Goal: Task Accomplishment & Management: Manage account settings

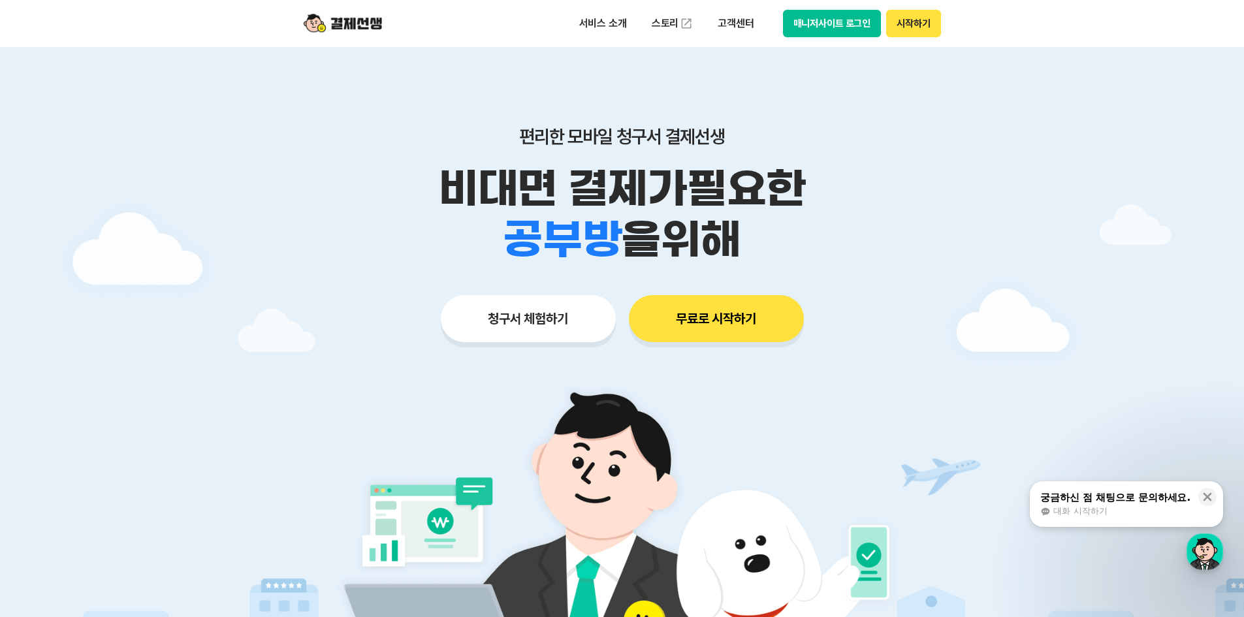
click at [1114, 171] on div at bounding box center [622, 391] width 1244 height 689
click at [1182, 169] on div at bounding box center [622, 391] width 1244 height 689
click at [855, 24] on button "매니저사이트 로그인" at bounding box center [832, 23] width 99 height 27
click at [835, 20] on button "매니저사이트 로그인" at bounding box center [832, 23] width 99 height 27
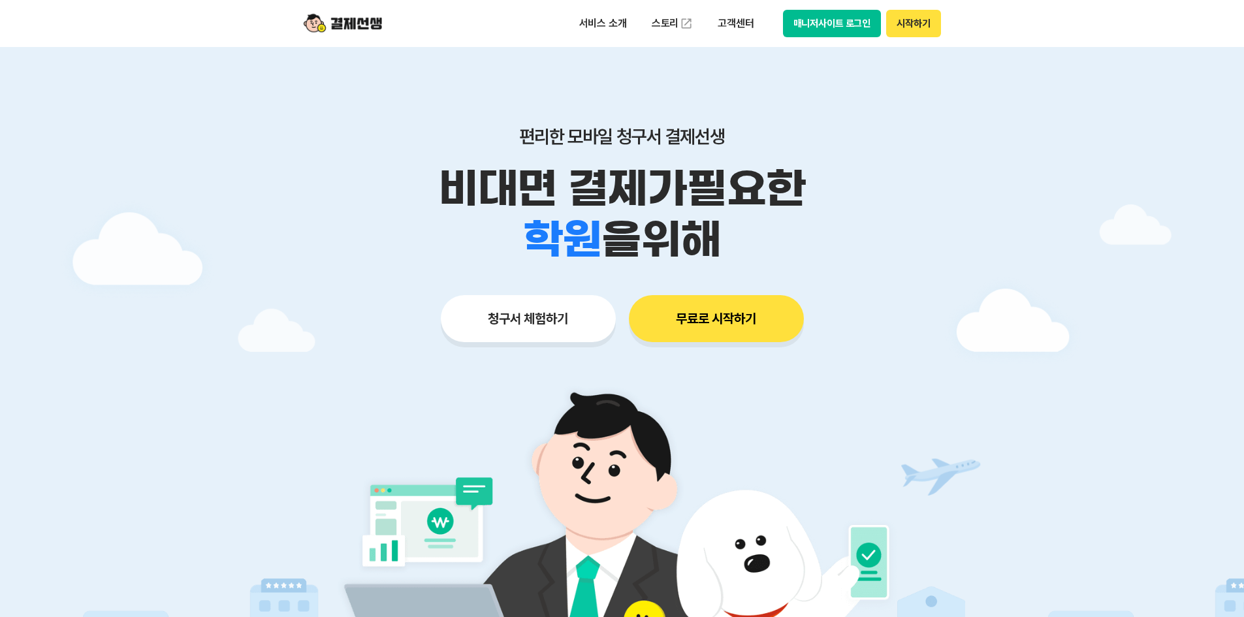
click at [862, 37] on div "서비스 소개 스토리 고객센터 매니저사이트 로그인 시작하기" at bounding box center [622, 23] width 669 height 47
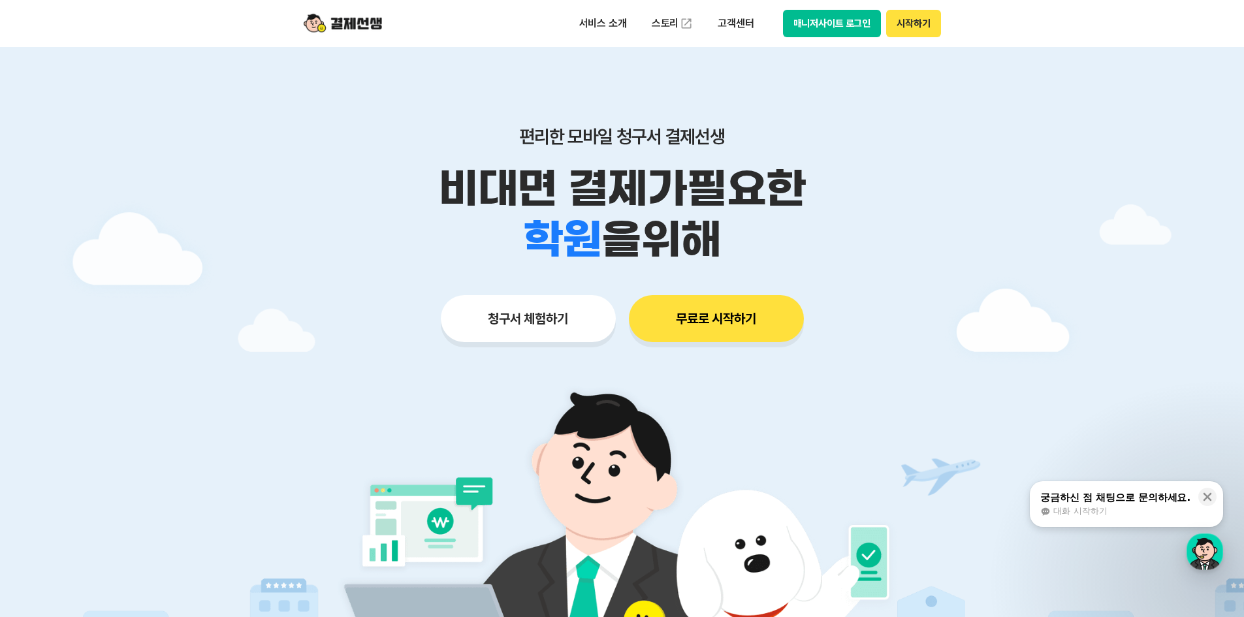
click at [864, 22] on button "매니저사이트 로그인" at bounding box center [832, 23] width 99 height 27
click at [849, 21] on button "매니저사이트 로그인" at bounding box center [832, 23] width 99 height 27
